Goal: Information Seeking & Learning: Learn about a topic

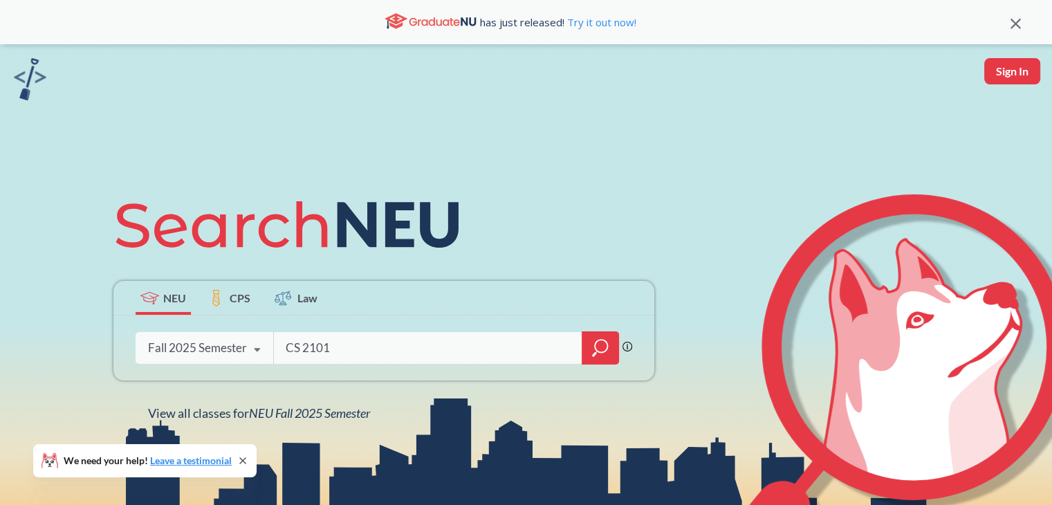
type input "CS 2101"
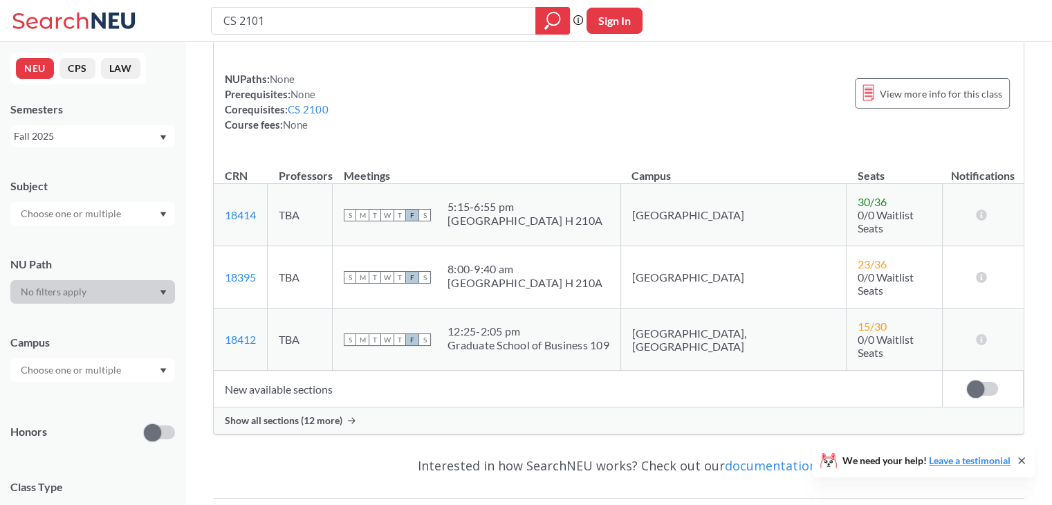
scroll to position [86, 0]
click at [73, 23] on icon at bounding box center [76, 21] width 129 height 28
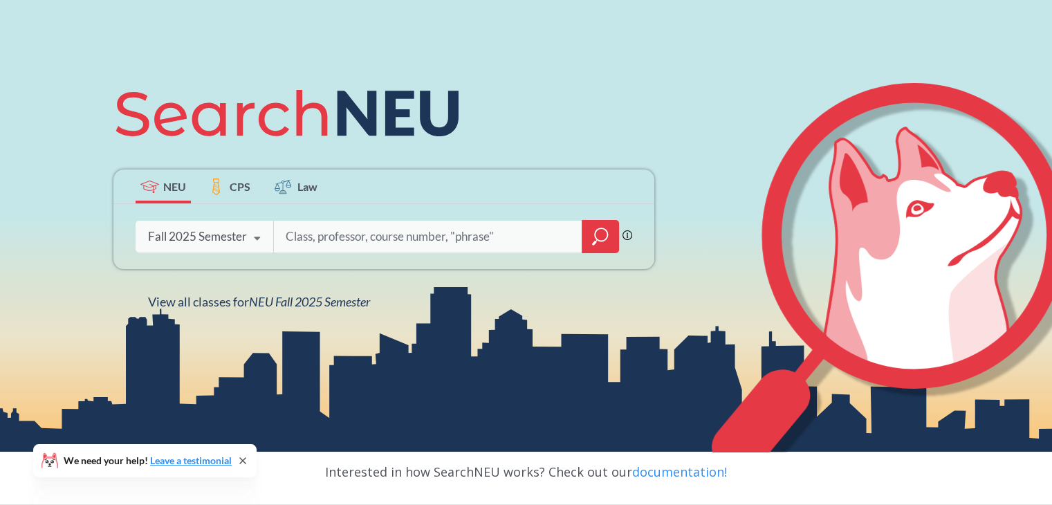
scroll to position [112, 0]
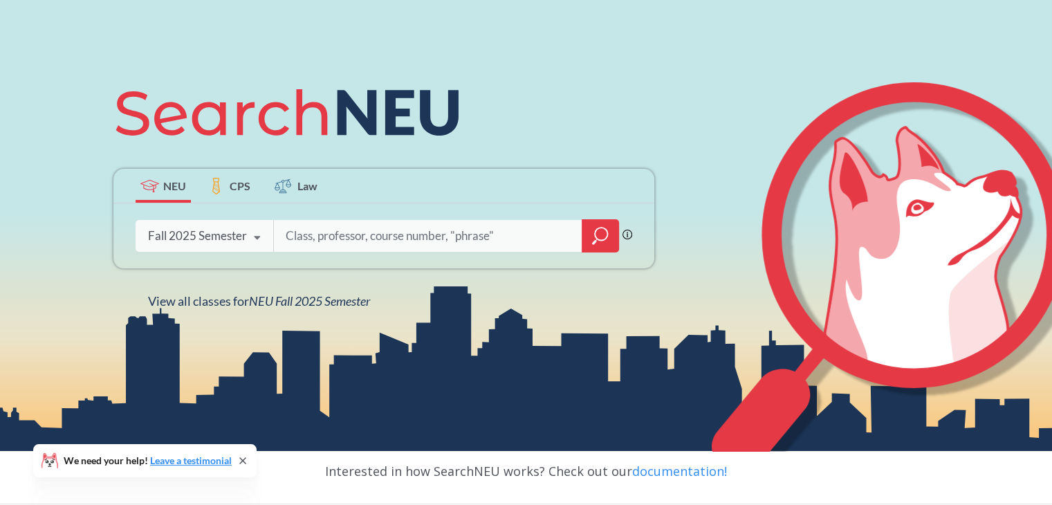
click at [235, 188] on span "CPS" at bounding box center [240, 186] width 21 height 16
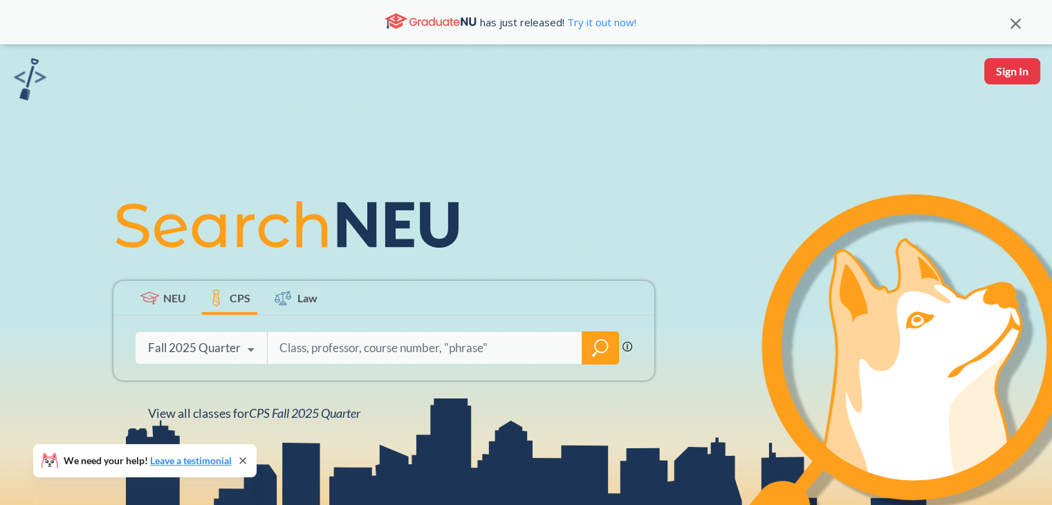
click at [290, 284] on label "Law" at bounding box center [295, 298] width 55 height 34
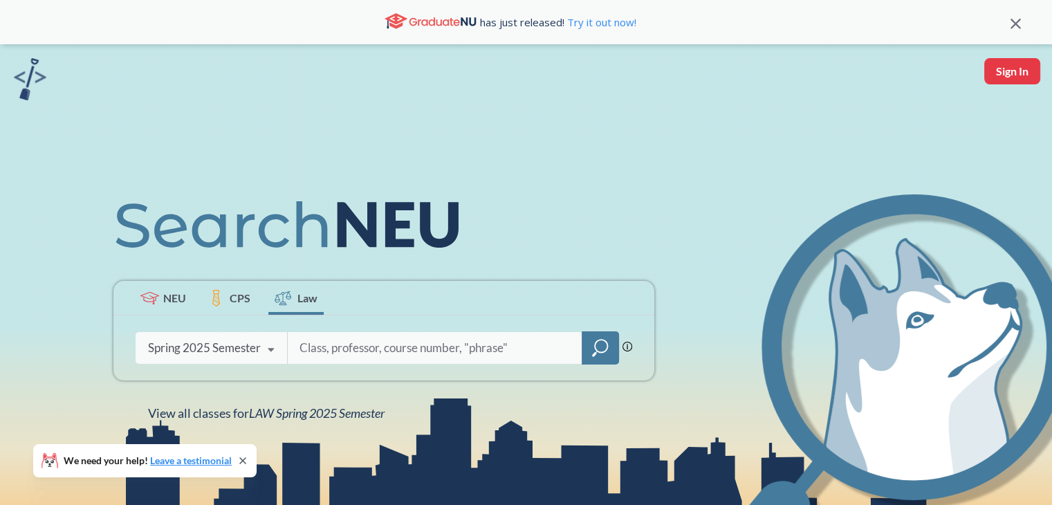
click at [180, 298] on span "NEU" at bounding box center [174, 298] width 23 height 16
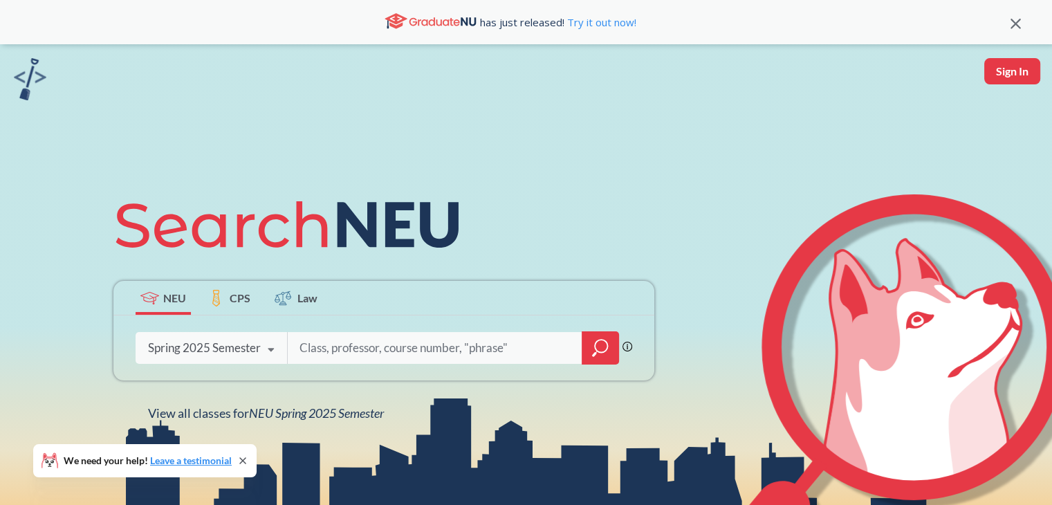
click at [1004, 78] on button "Sign In" at bounding box center [1012, 71] width 56 height 26
select select "US"
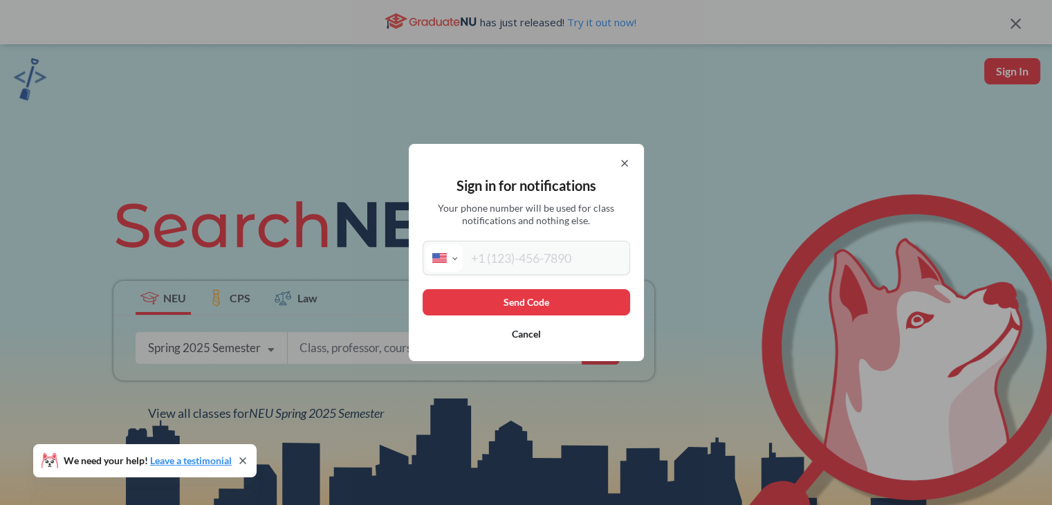
drag, startPoint x: 637, startPoint y: 145, endPoint x: 628, endPoint y: 165, distance: 22.0
click at [628, 165] on div "Sign in for notifications Your phone number will be used for class notification…" at bounding box center [526, 252] width 235 height 217
drag, startPoint x: 628, startPoint y: 165, endPoint x: 837, endPoint y: -60, distance: 307.2
click at [837, 0] on html "has just released! Try it out now! Sign In Sign in for notifications Your phone…" at bounding box center [526, 252] width 1052 height 505
